Goal: Transaction & Acquisition: Book appointment/travel/reservation

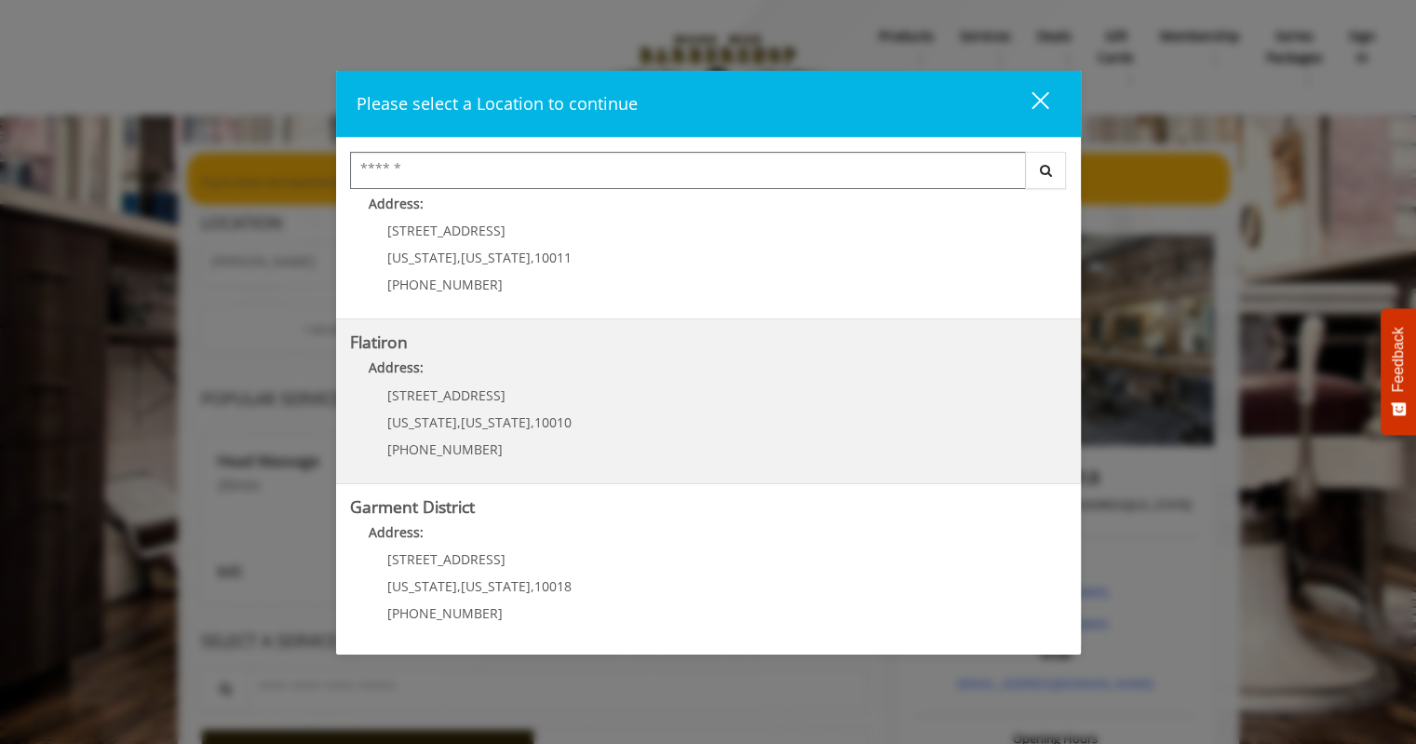
scroll to position [374, 0]
click at [535, 412] on span "10010" at bounding box center [553, 421] width 37 height 18
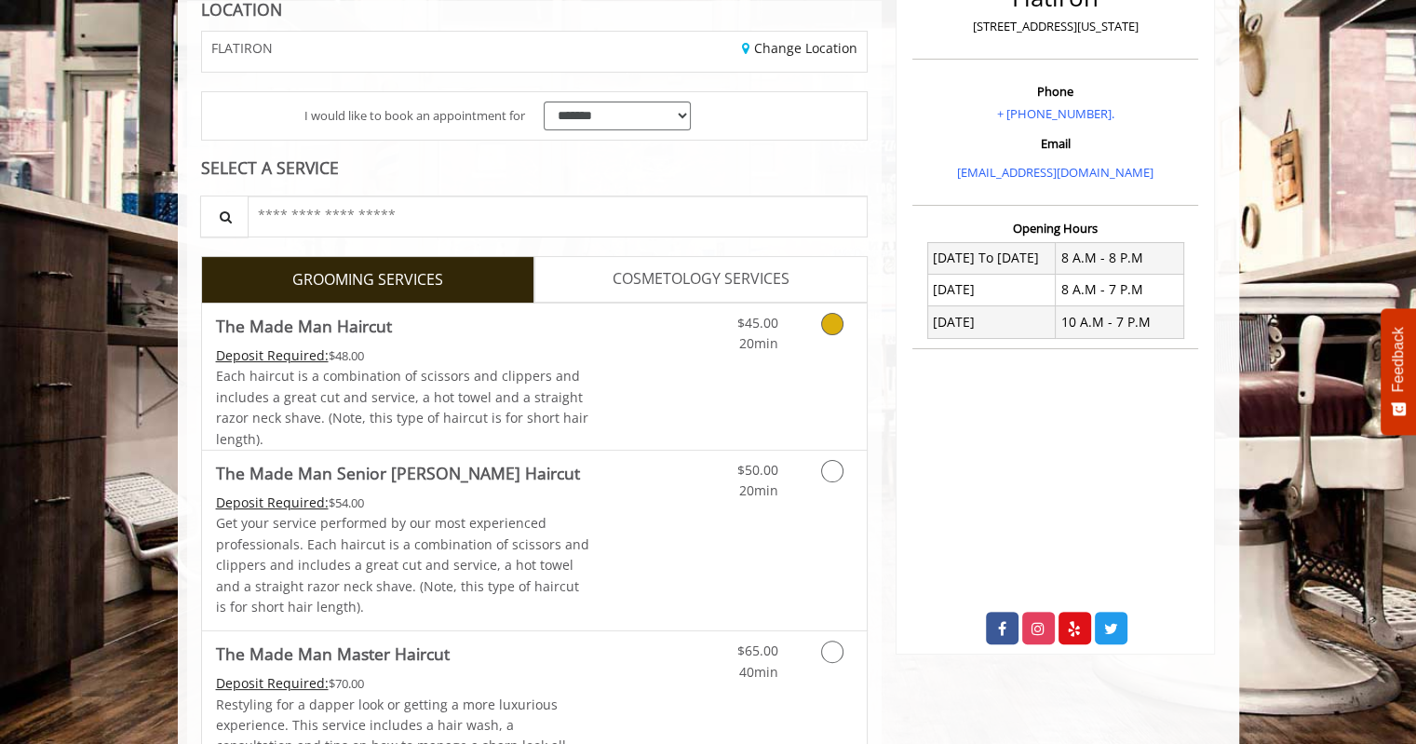
click at [804, 345] on div "Grooming services" at bounding box center [829, 329] width 75 height 51
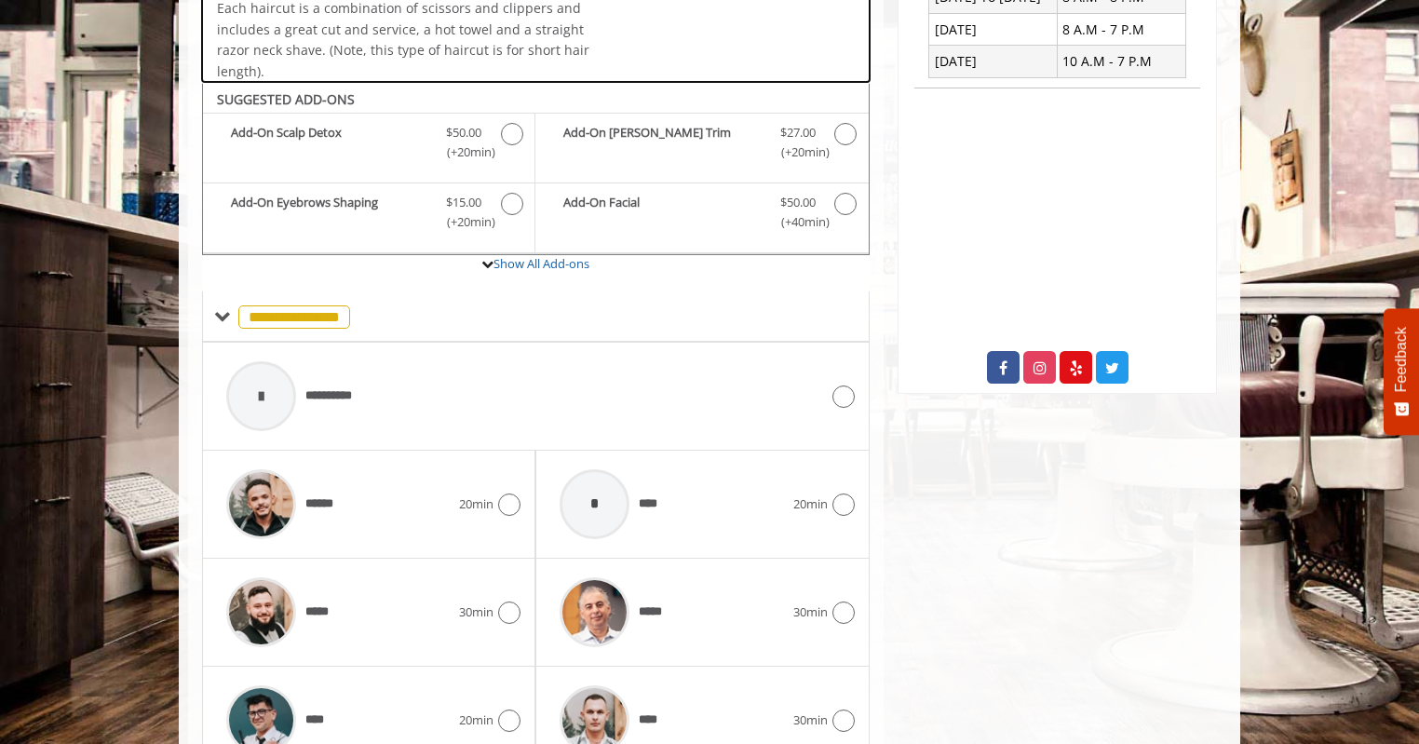
scroll to position [620, 0]
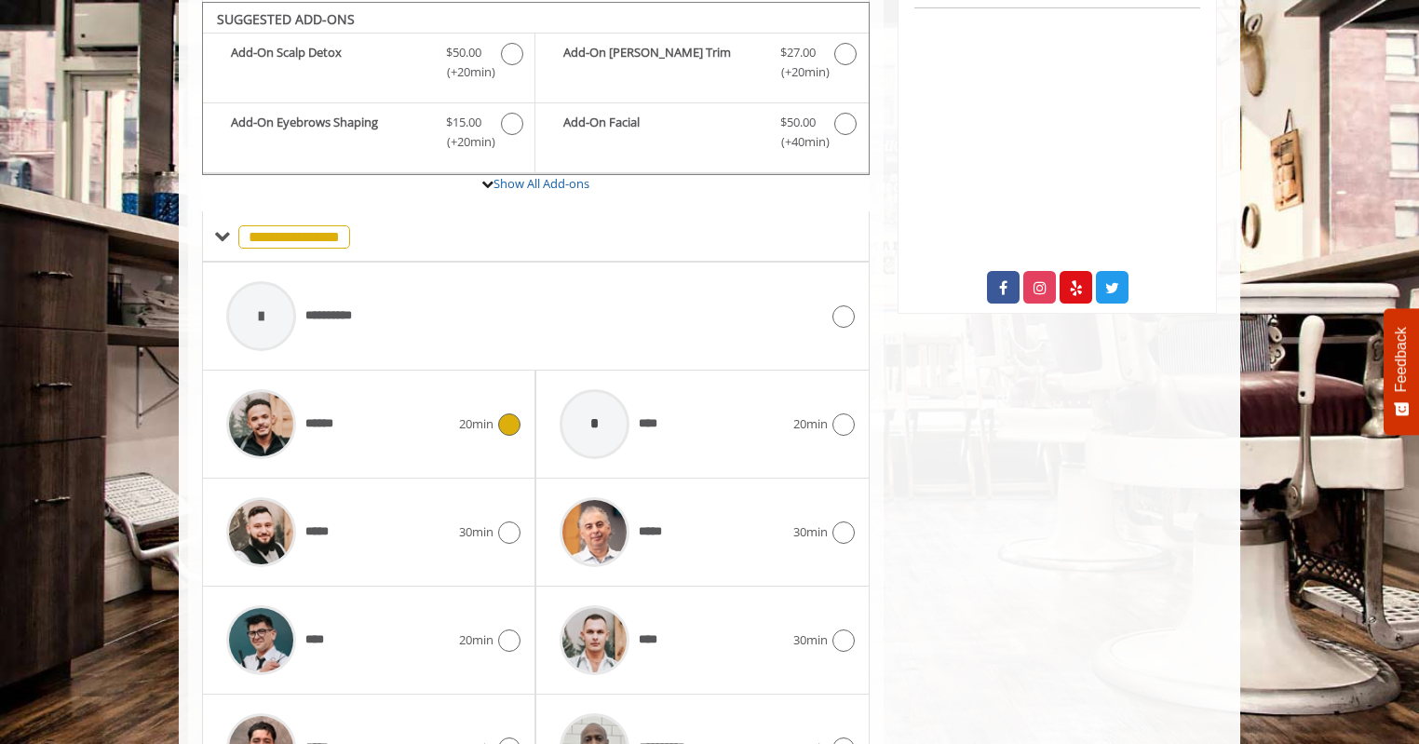
click at [448, 428] on div "******" at bounding box center [338, 424] width 242 height 88
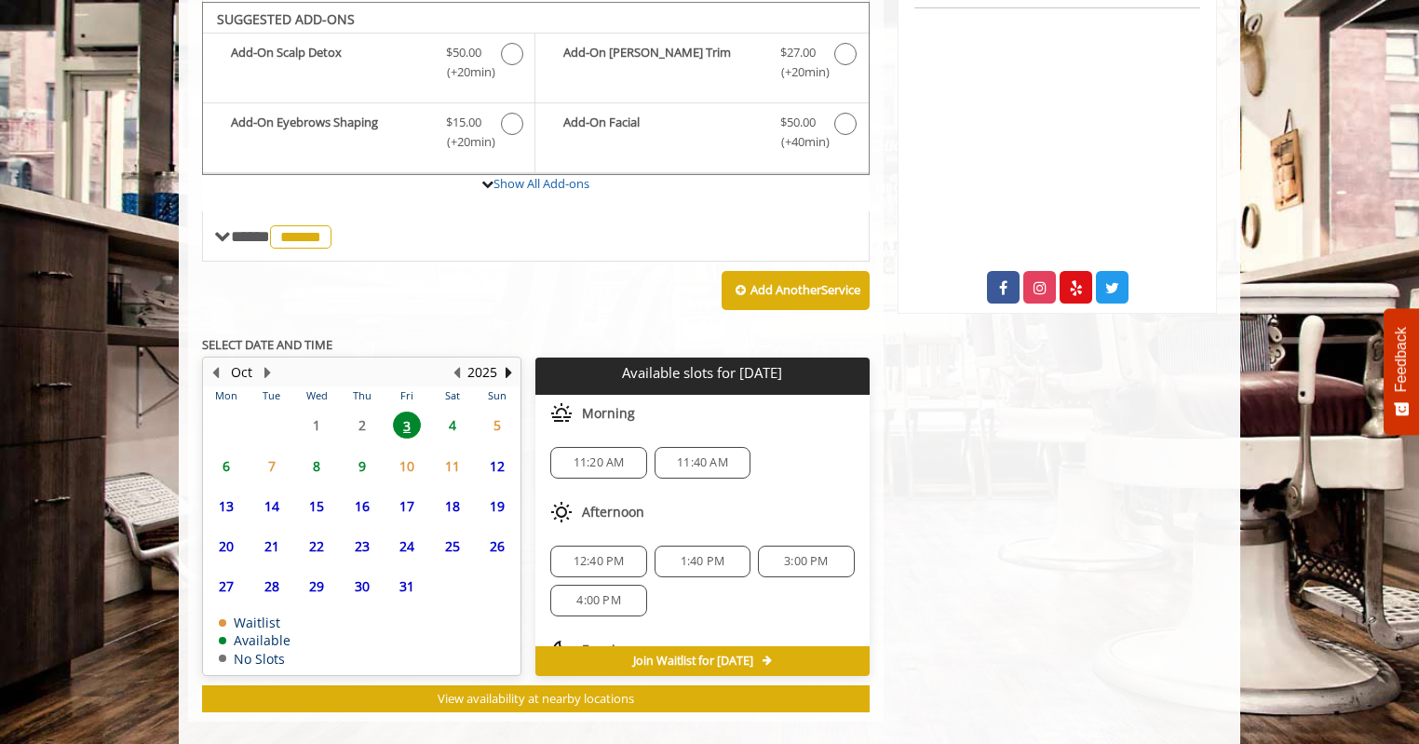
click at [445, 427] on span "4" at bounding box center [453, 425] width 28 height 27
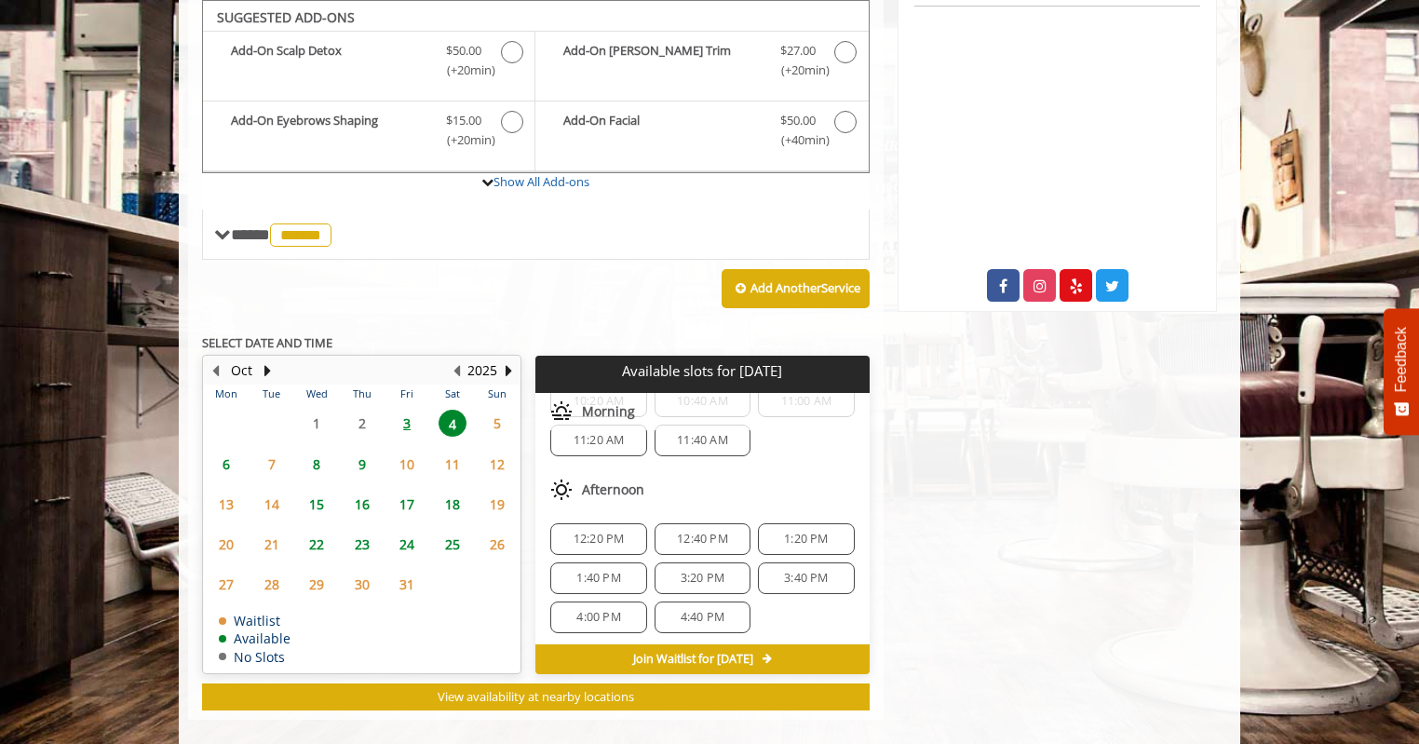
scroll to position [621, 0]
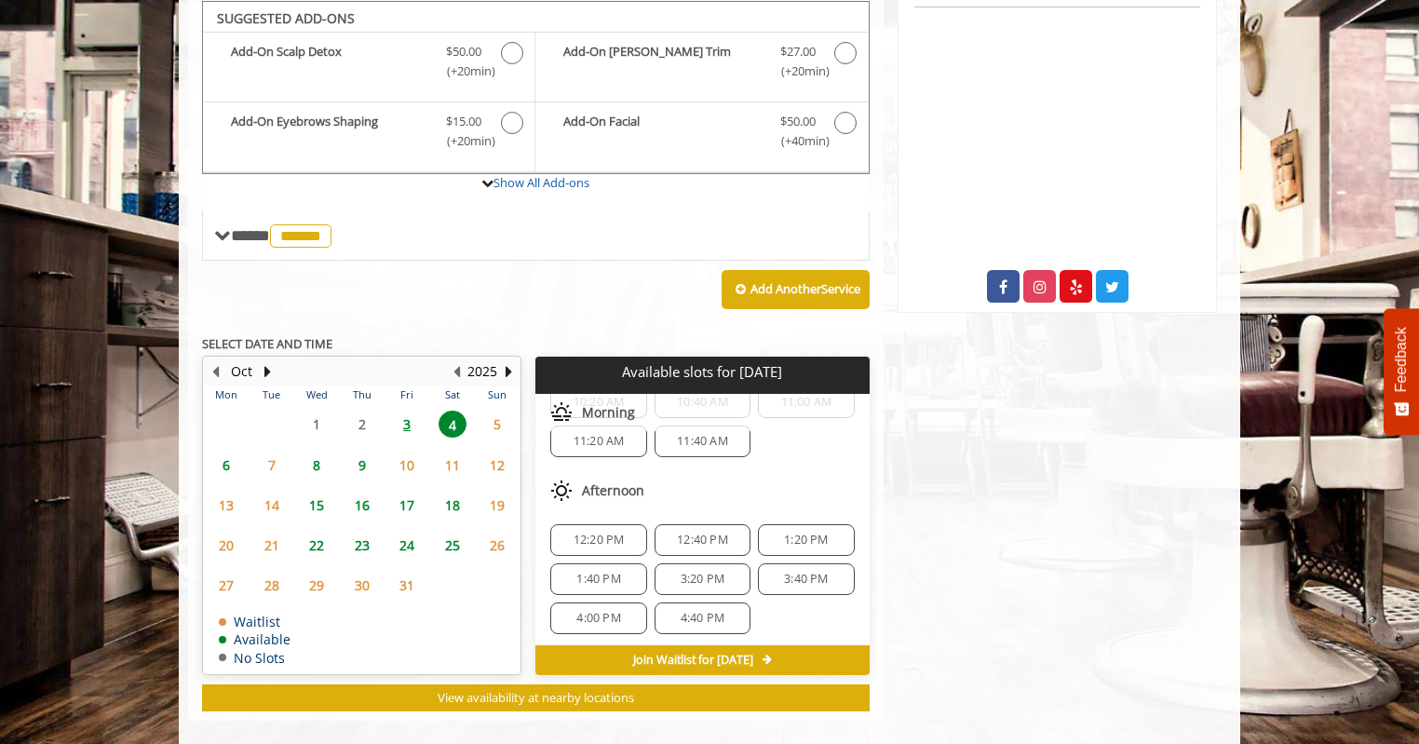
click at [712, 572] on span "3:20 PM" at bounding box center [703, 579] width 44 height 15
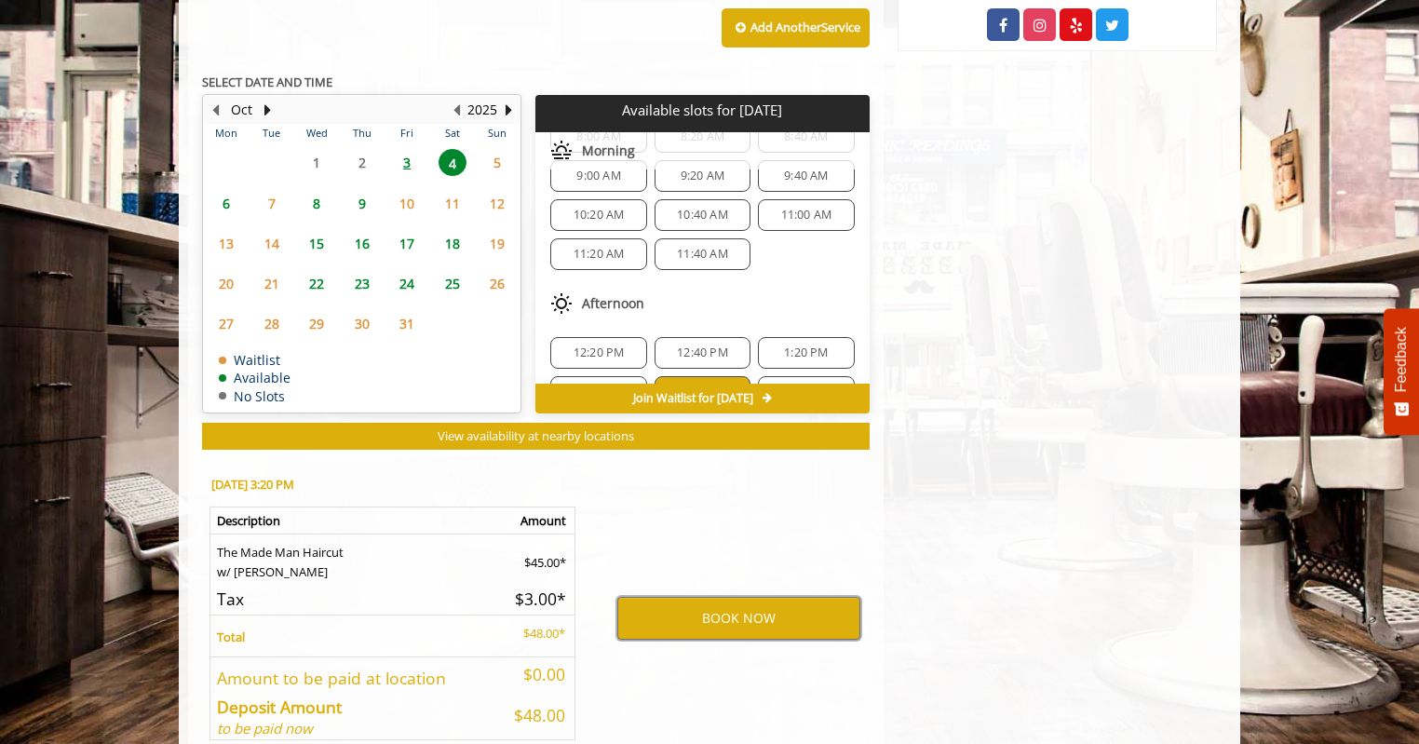
scroll to position [93, 0]
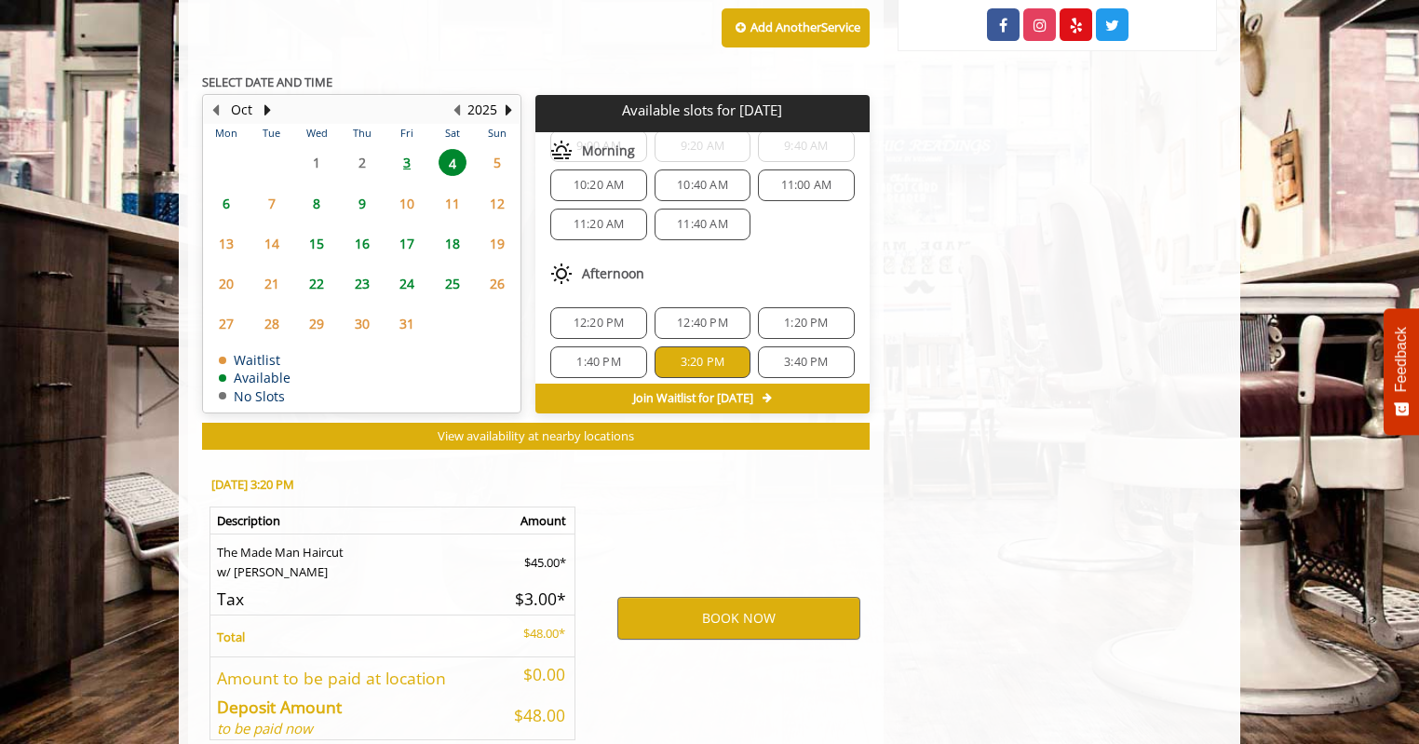
click at [685, 221] on span "11:40 AM" at bounding box center [702, 224] width 51 height 15
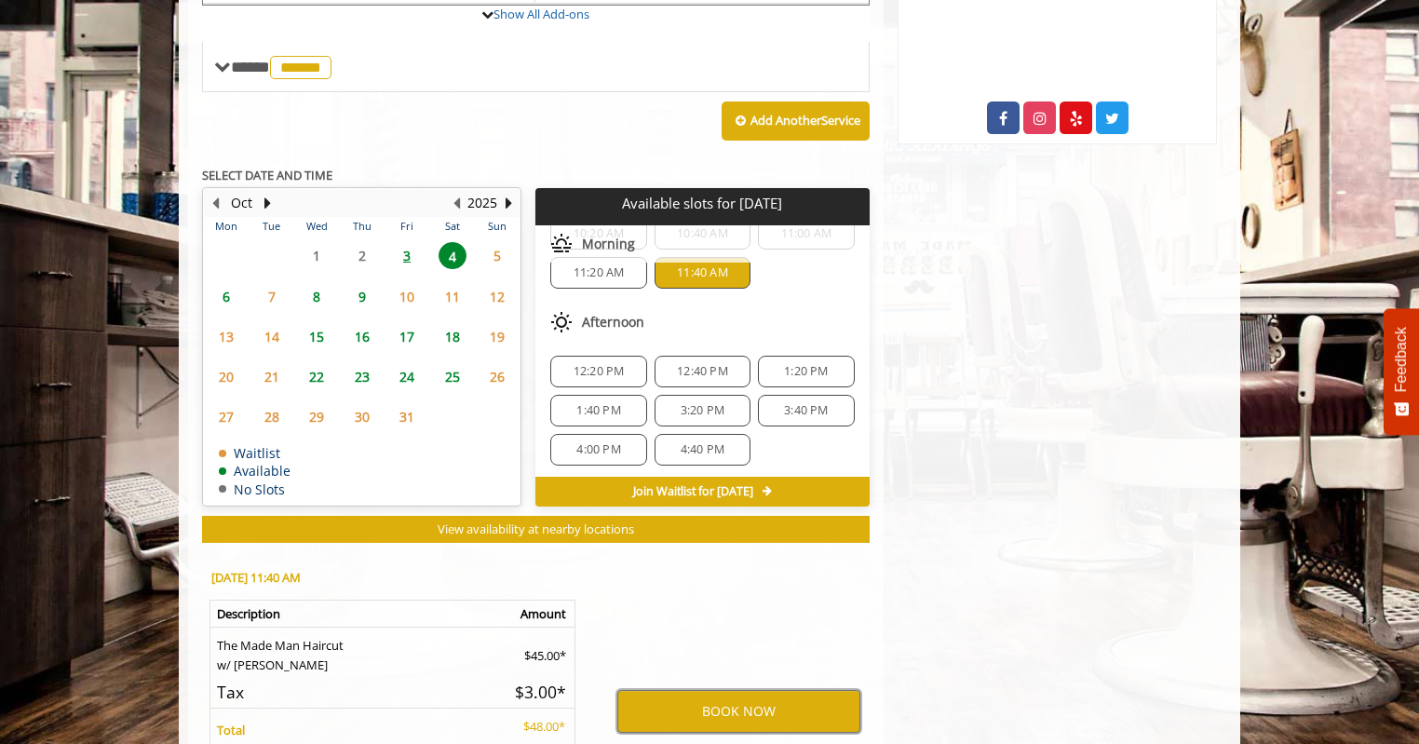
scroll to position [46, 0]
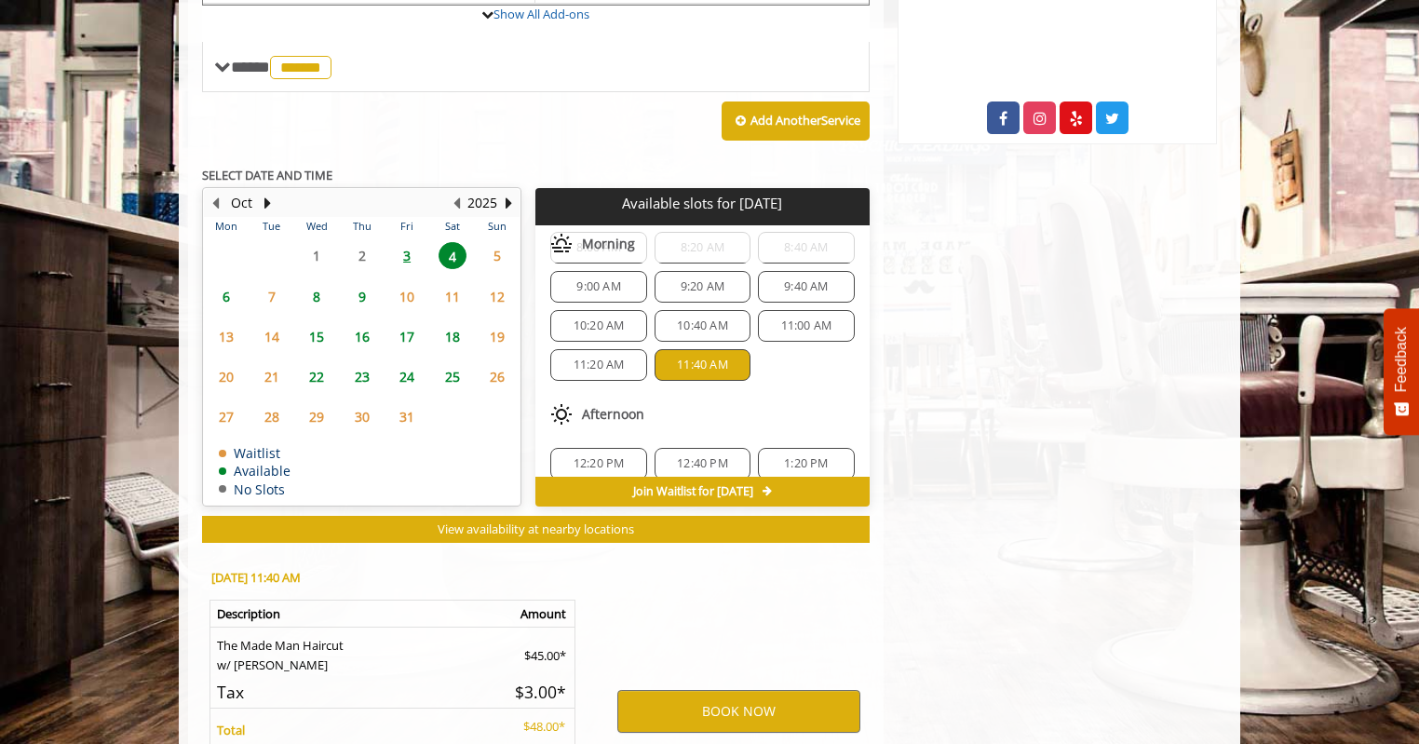
click at [500, 251] on span "5" at bounding box center [497, 255] width 28 height 27
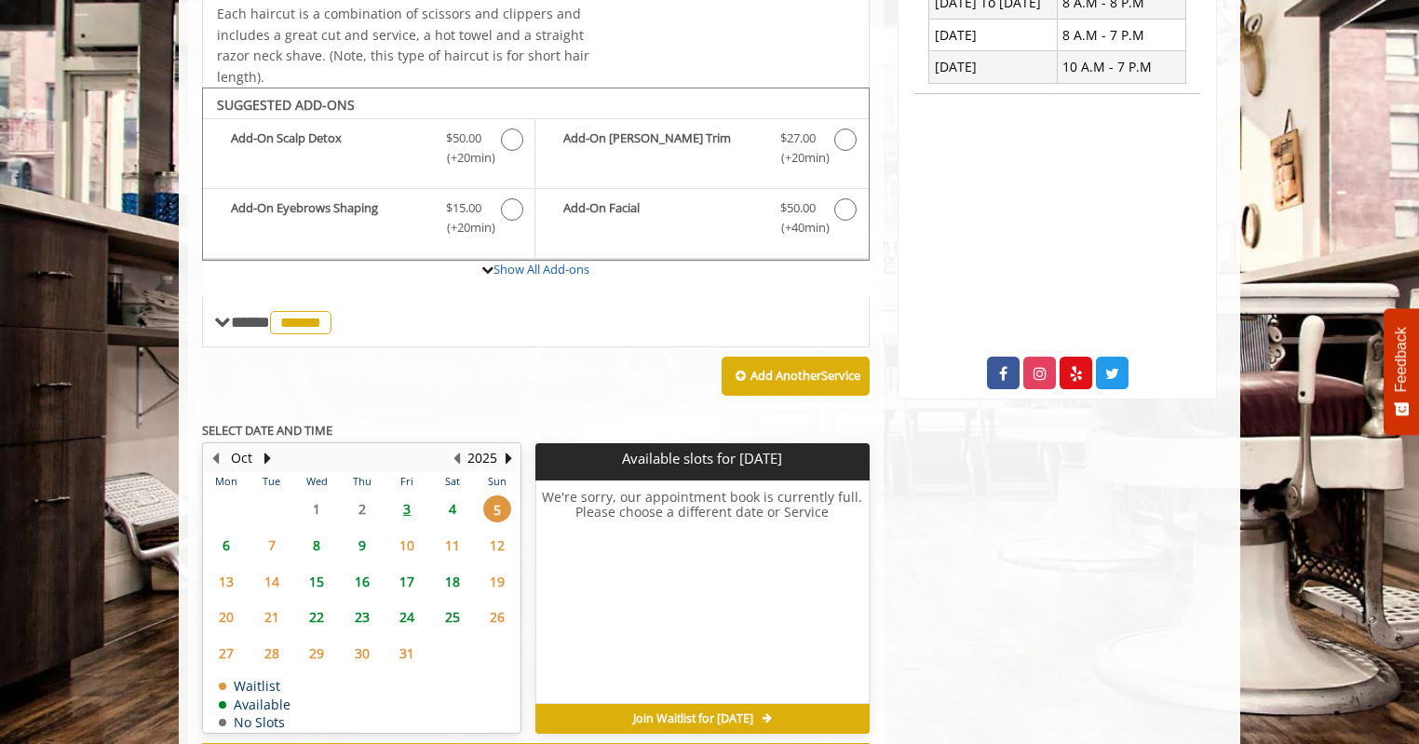
scroll to position [332, 0]
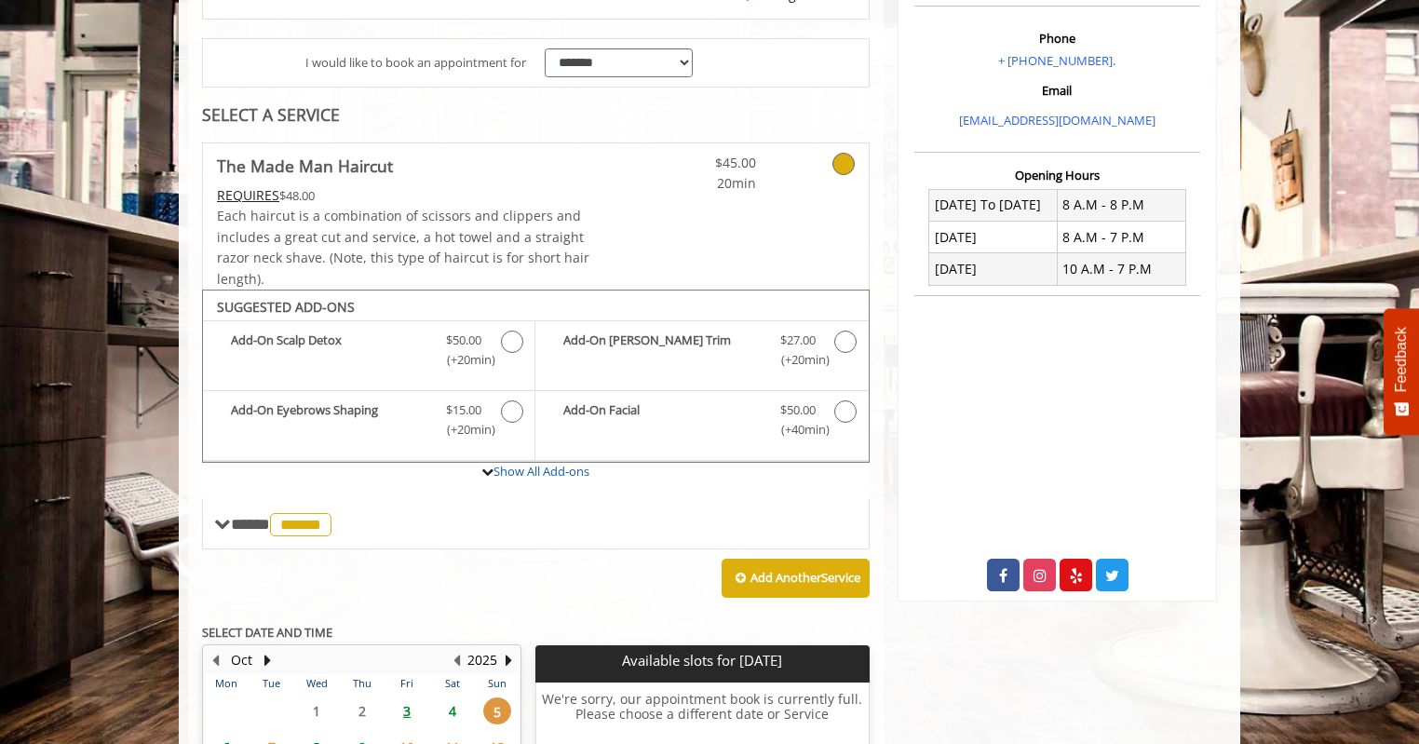
click at [450, 707] on span "4" at bounding box center [453, 710] width 28 height 27
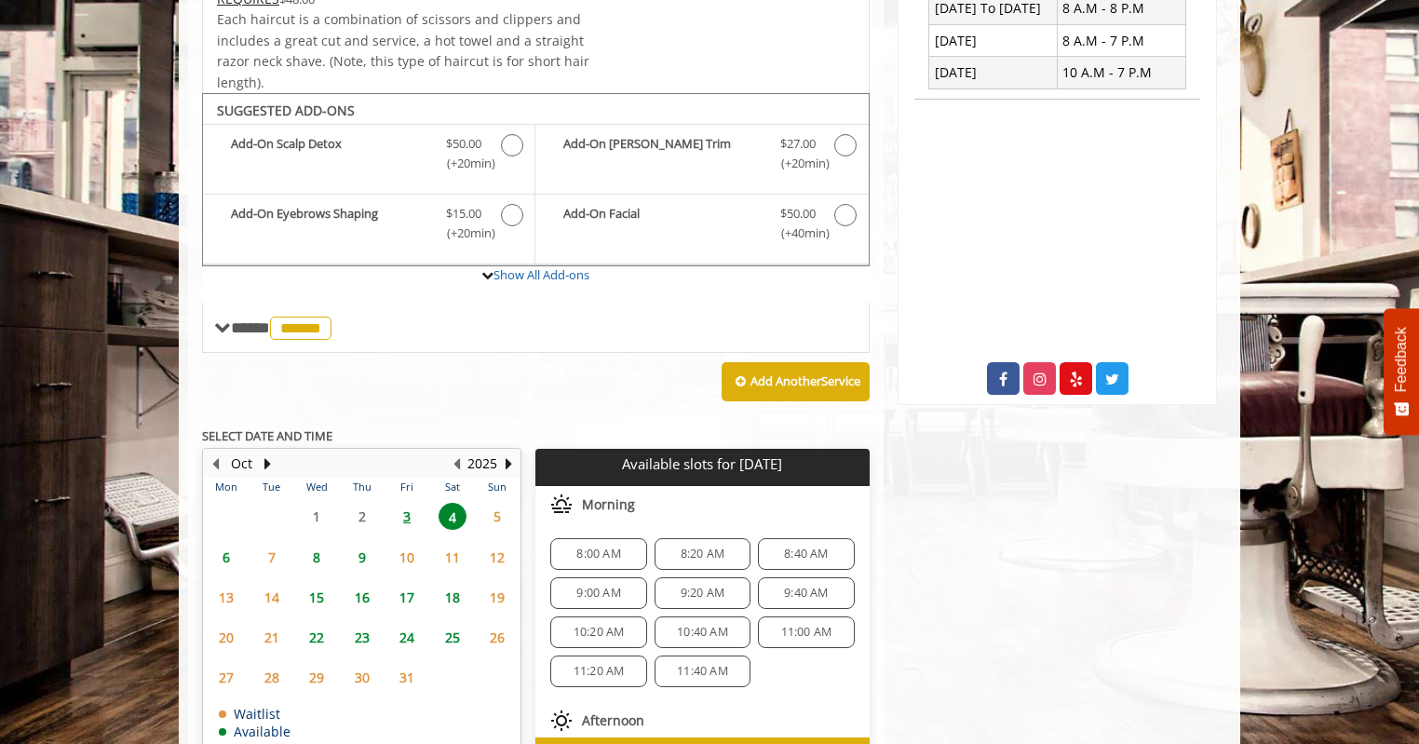
scroll to position [641, 0]
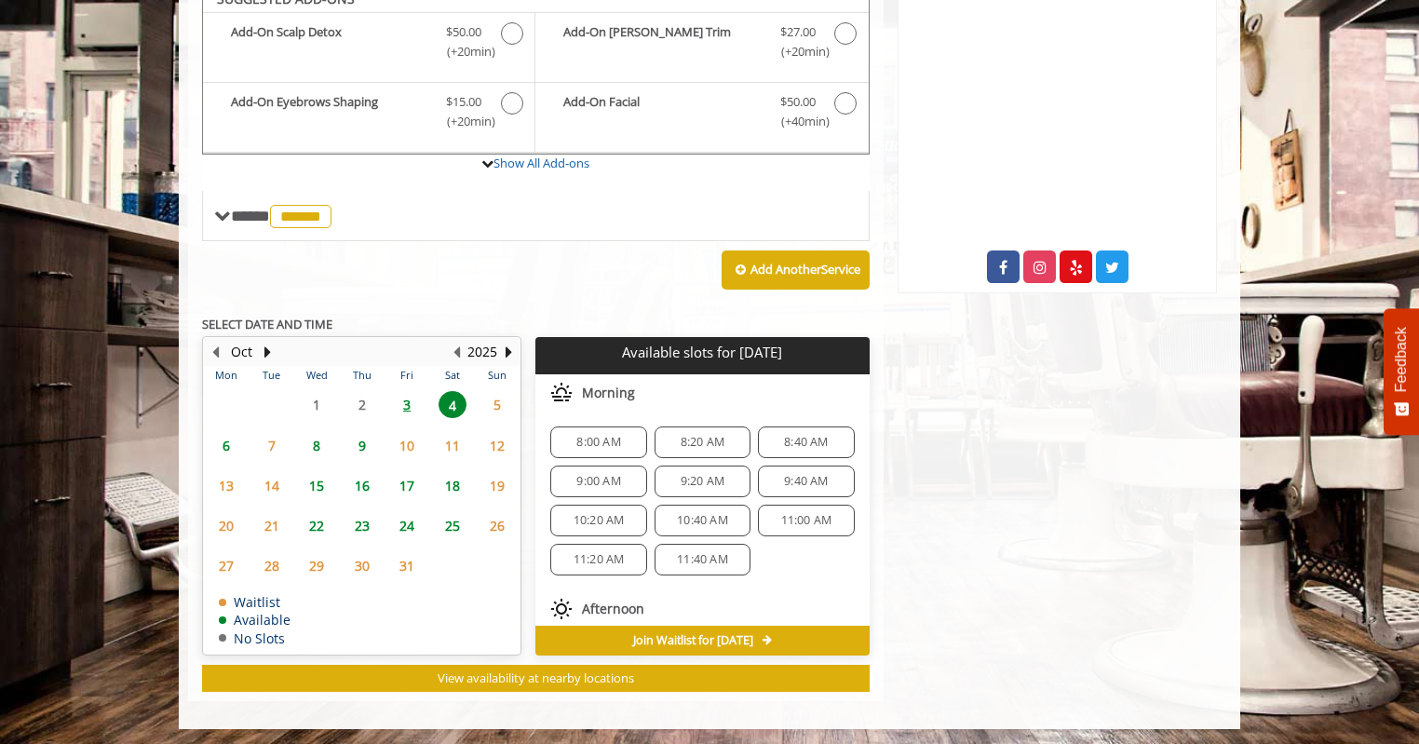
click at [708, 561] on span "11:40 AM" at bounding box center [702, 559] width 51 height 15
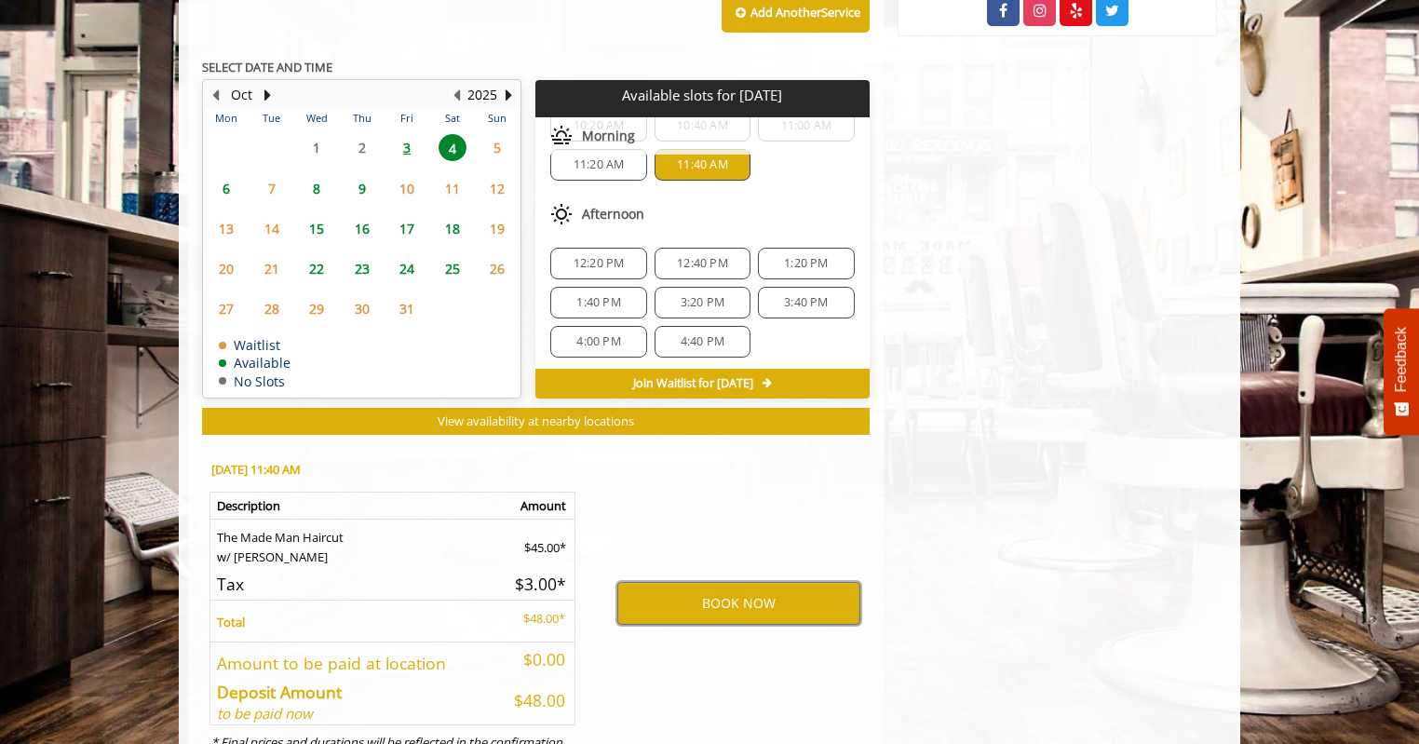
scroll to position [976, 0]
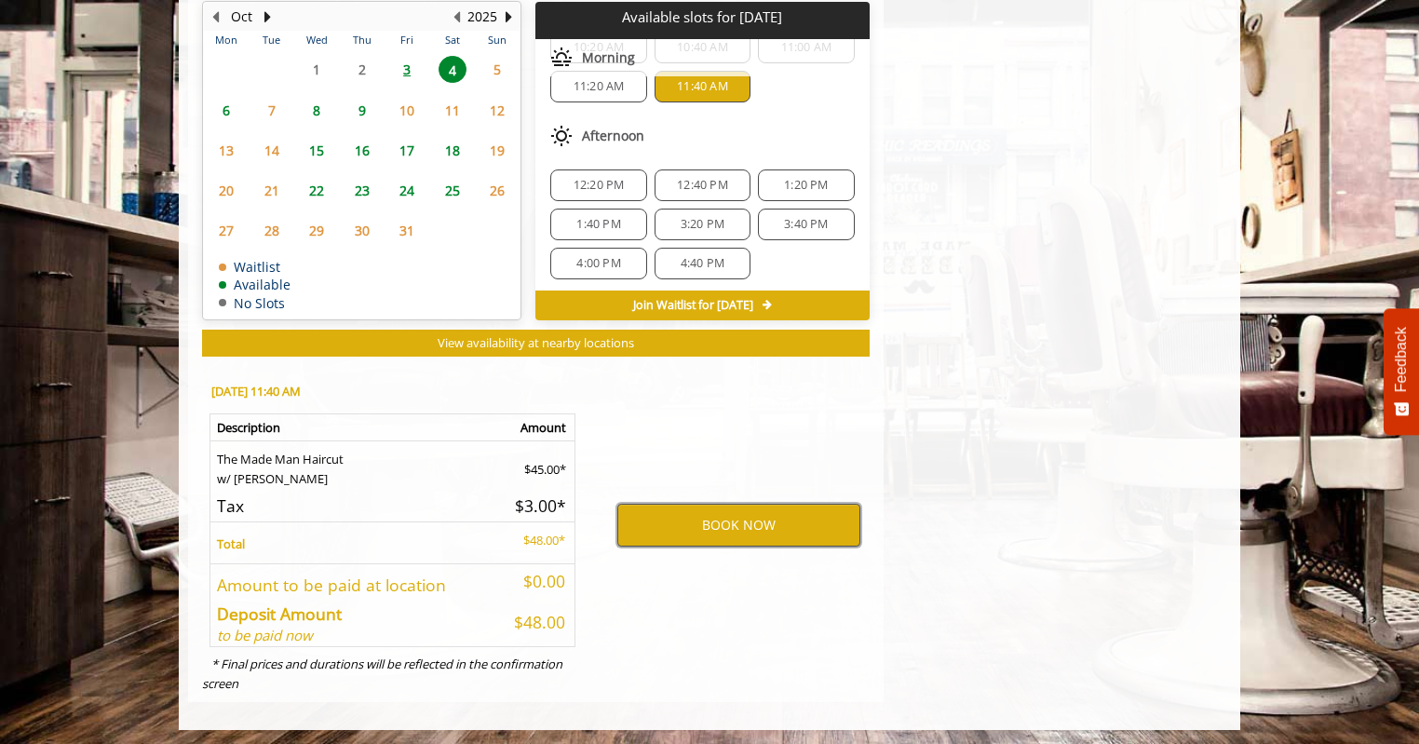
click at [741, 528] on button "BOOK NOW" at bounding box center [738, 525] width 243 height 43
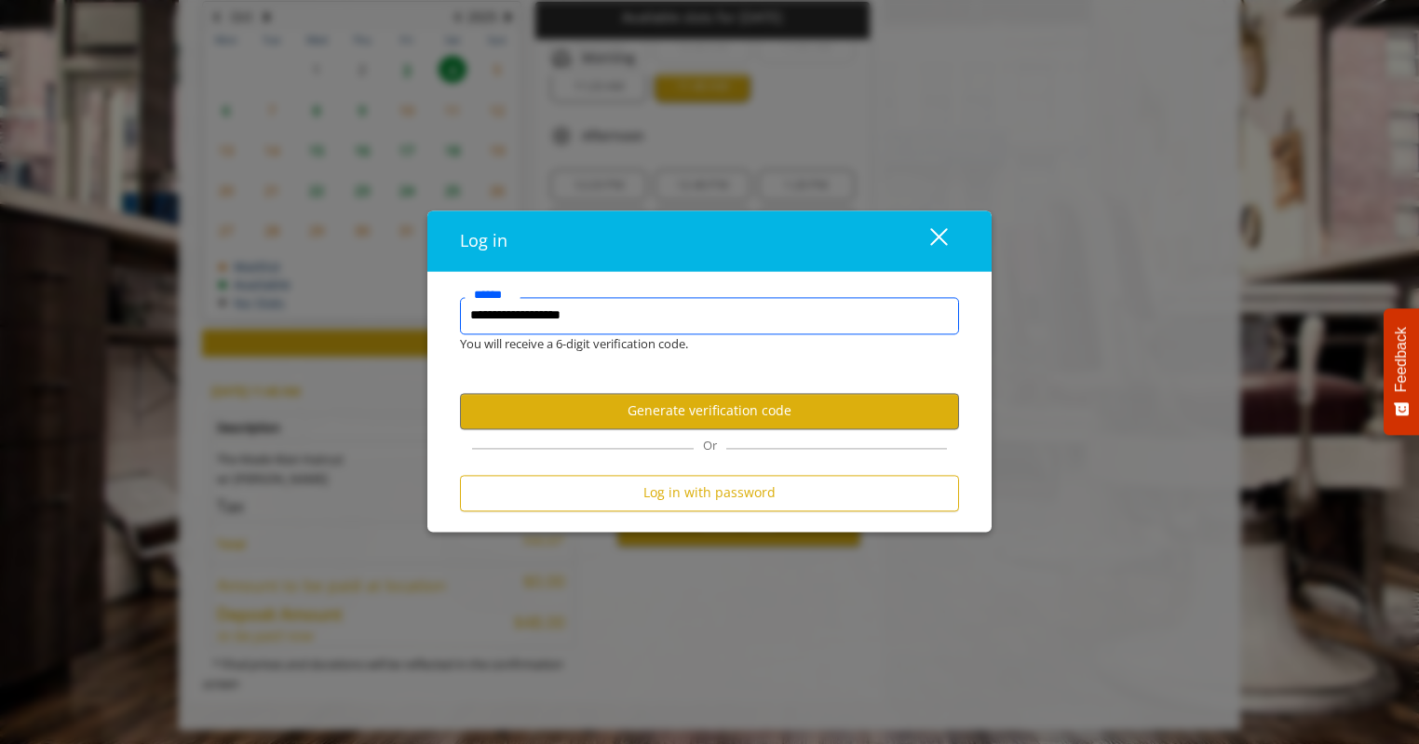
scroll to position [0, 0]
drag, startPoint x: 708, startPoint y: 312, endPoint x: 91, endPoint y: 293, distance: 616.8
click at [91, 293] on div "**********" at bounding box center [709, 372] width 1419 height 744
type input "**********"
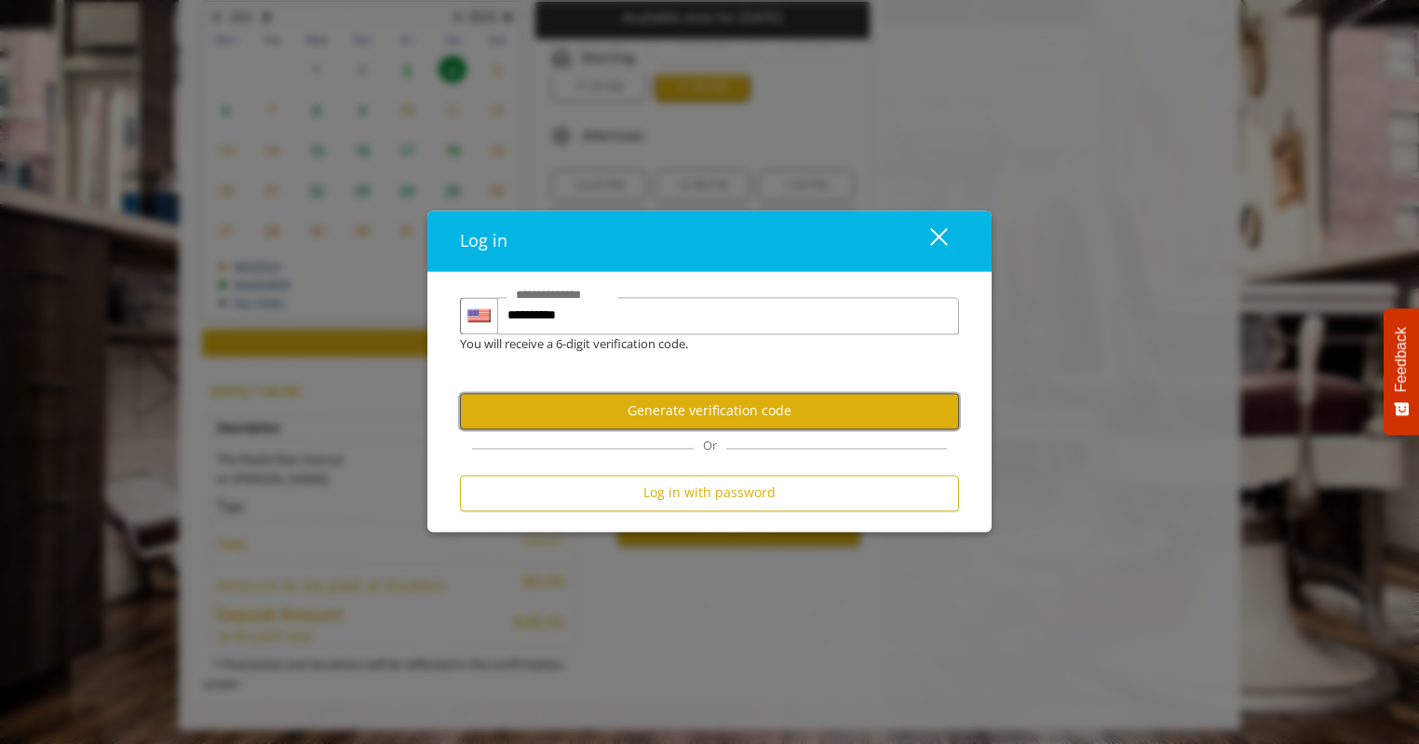
click at [691, 394] on button "Generate verification code" at bounding box center [709, 411] width 499 height 36
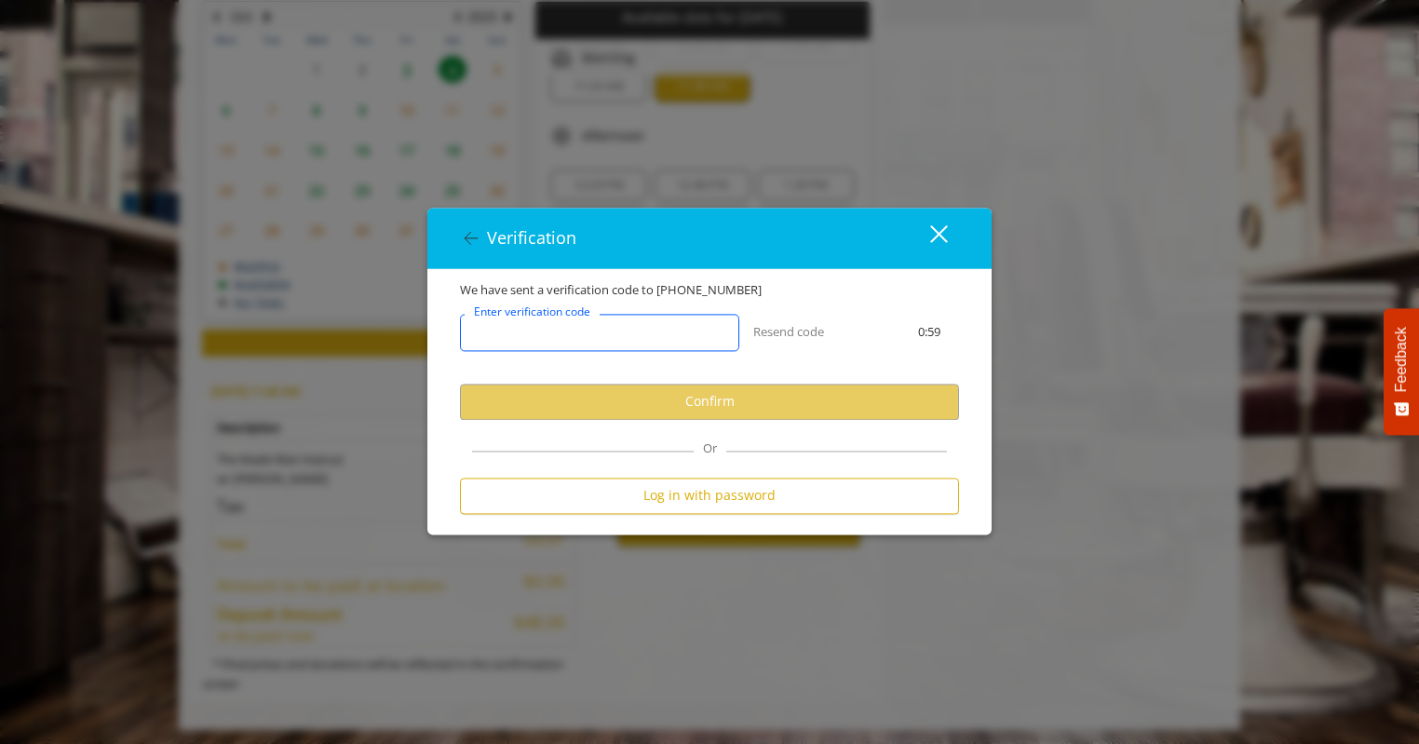
click at [706, 326] on input "Enter verification code" at bounding box center [599, 332] width 279 height 37
click at [519, 345] on input "Enter verification code" at bounding box center [599, 332] width 279 height 37
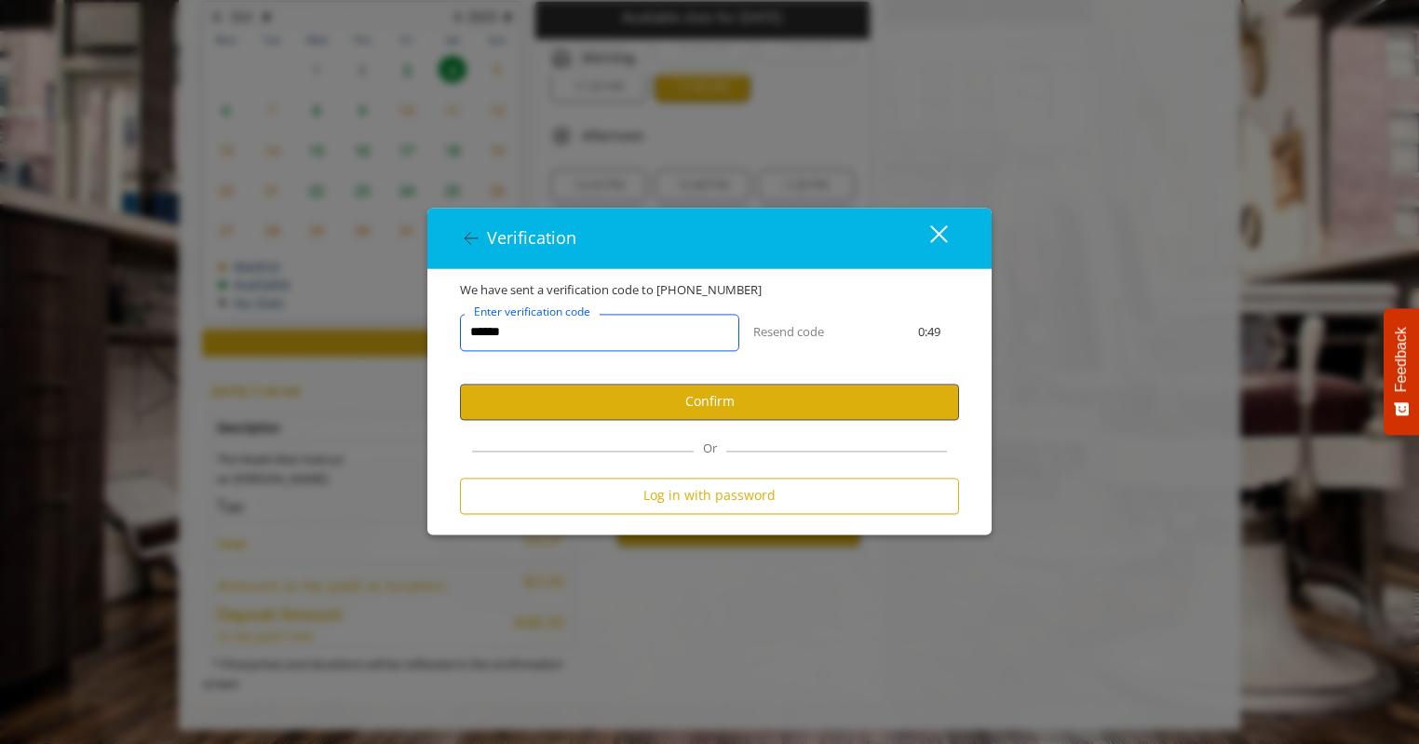
type input "******"
click at [743, 396] on button "Confirm" at bounding box center [709, 402] width 499 height 36
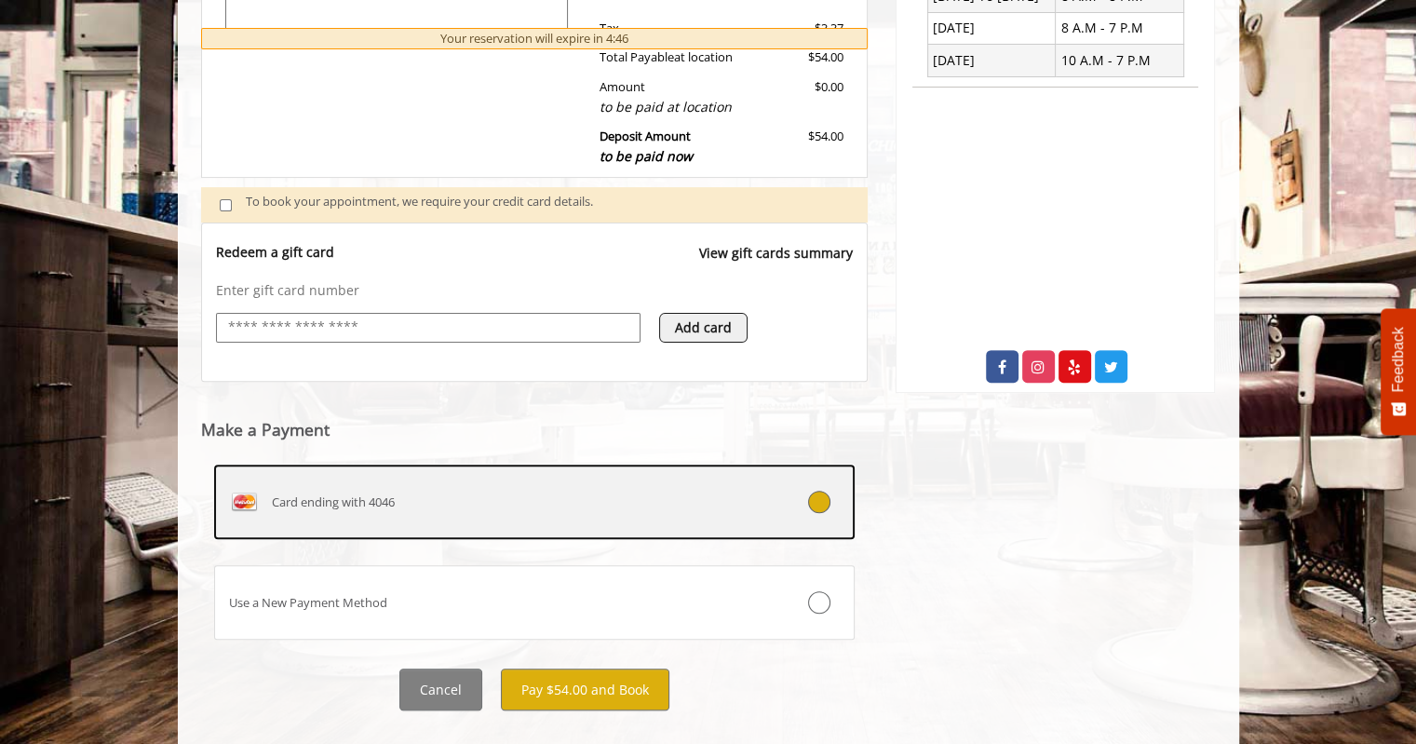
scroll to position [570, 0]
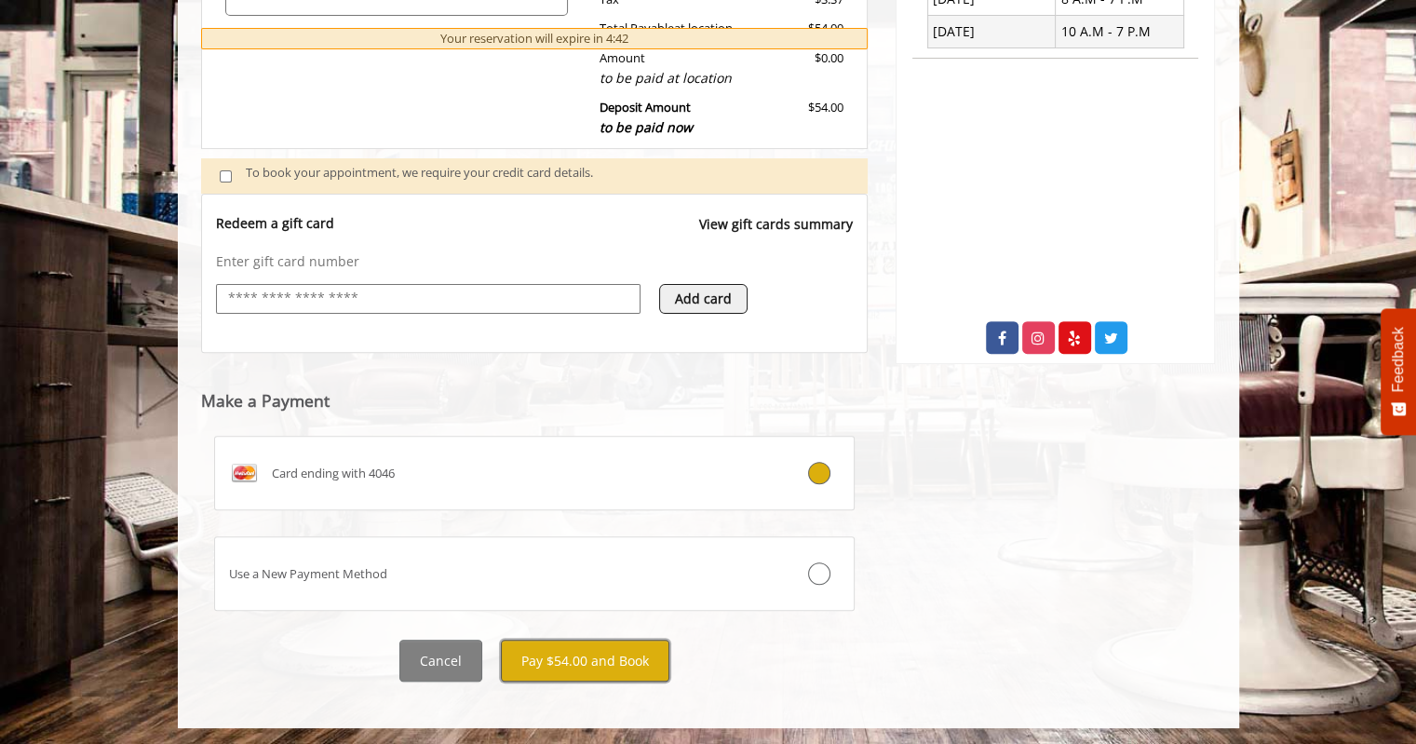
click at [643, 657] on button "Pay $54.00 and Book" at bounding box center [585, 661] width 169 height 42
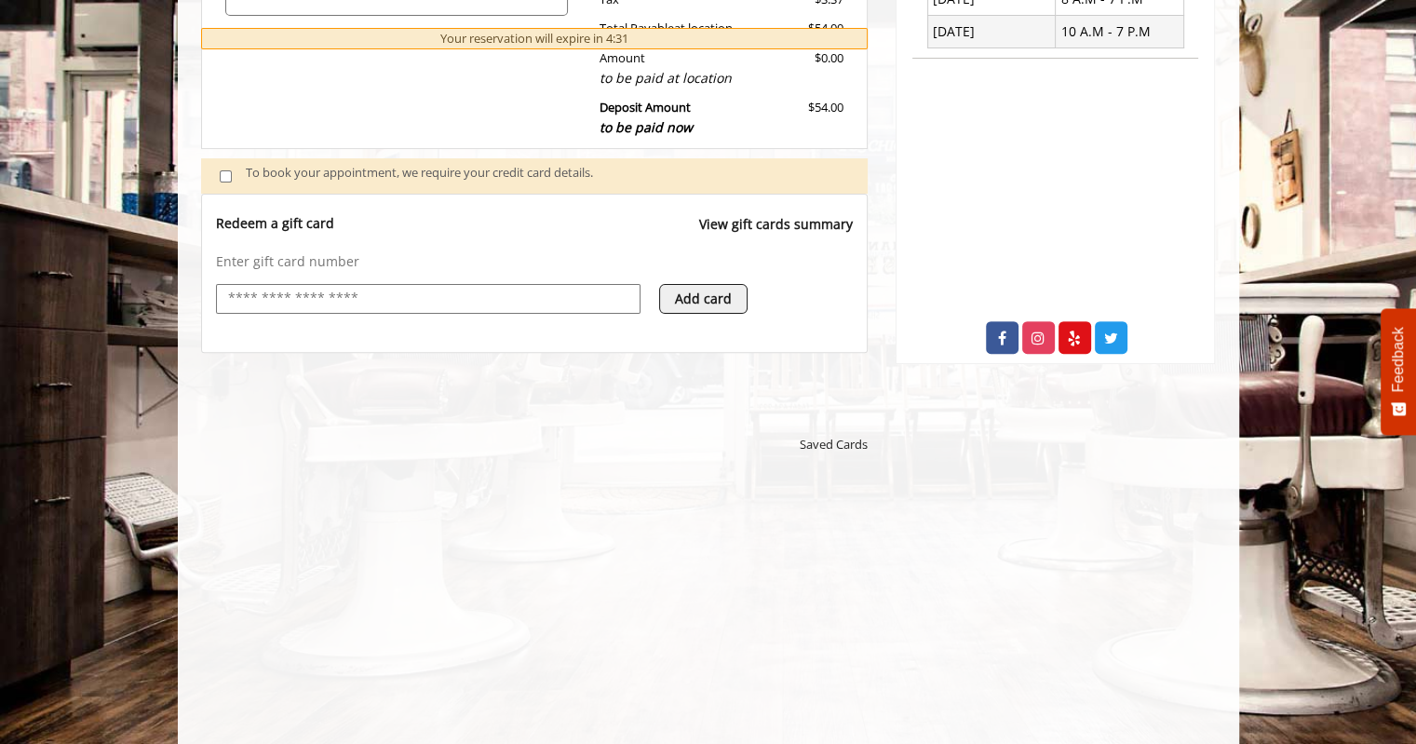
scroll to position [849, 0]
